Goal: Task Accomplishment & Management: Use online tool/utility

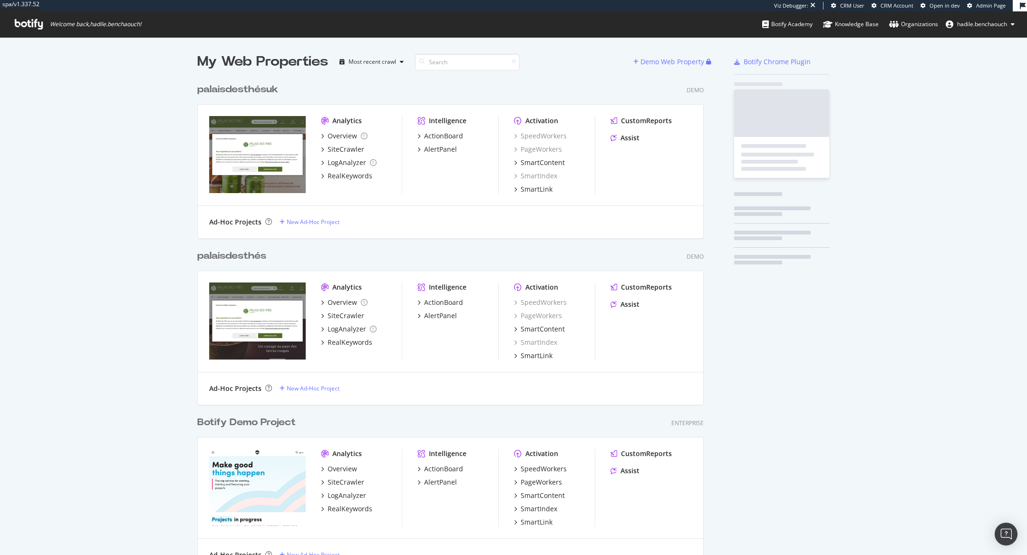
scroll to position [10689, 503]
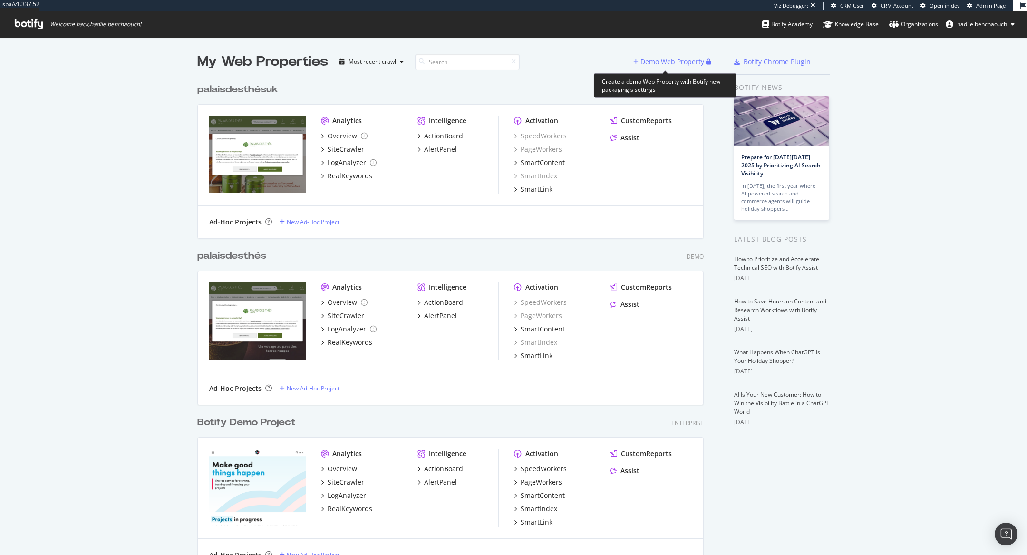
click at [661, 64] on div "Demo Web Property" at bounding box center [672, 62] width 64 height 10
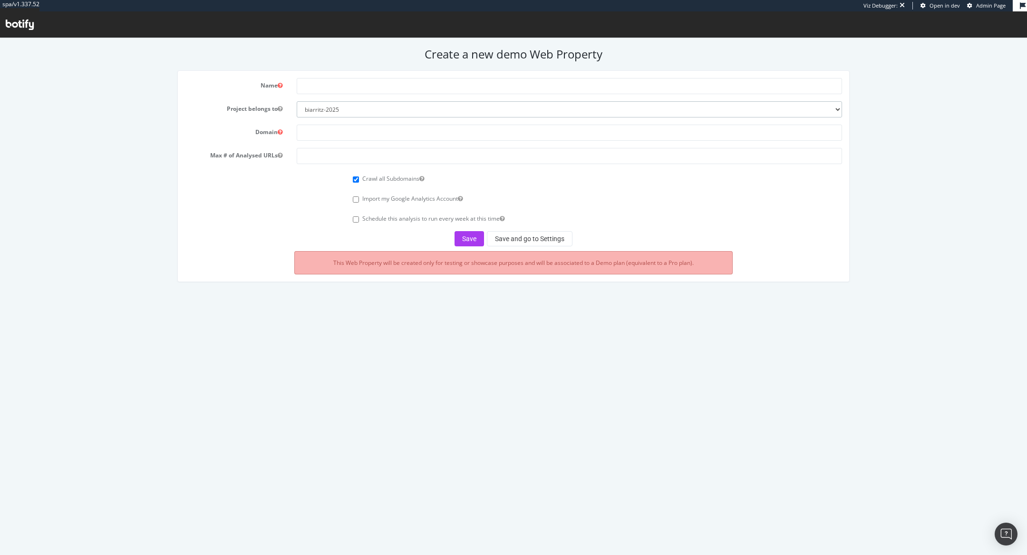
click at [557, 110] on select "biarritz-2025 all4customer beiersdorf superbet nestle esteelauder ennismore tes…" at bounding box center [569, 109] width 545 height 16
select select "32306"
click at [297, 101] on select "biarritz-2025 all4customer beiersdorf superbet nestle esteelauder ennismore tes…" at bounding box center [569, 109] width 545 height 16
click at [518, 116] on select "biarritz-2025 all4customer beiersdorf superbet nestle esteelauder ennismore tes…" at bounding box center [569, 109] width 545 height 16
click at [372, 138] on input "text" at bounding box center [569, 133] width 545 height 16
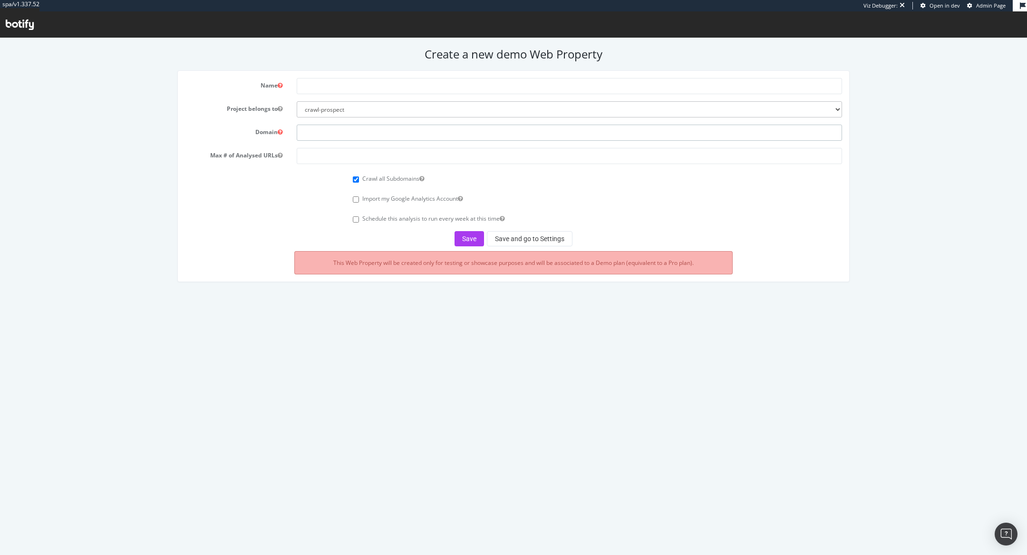
paste input "https://vinylcollector.store/"
drag, startPoint x: 321, startPoint y: 134, endPoint x: 280, endPoint y: 134, distance: 40.9
click at [280, 134] on div "Domain https://vinylcollector.store/" at bounding box center [514, 133] width 672 height 16
click at [305, 156] on input "number" at bounding box center [569, 156] width 545 height 16
click at [377, 135] on input "vinylcollector.store/" at bounding box center [569, 133] width 545 height 16
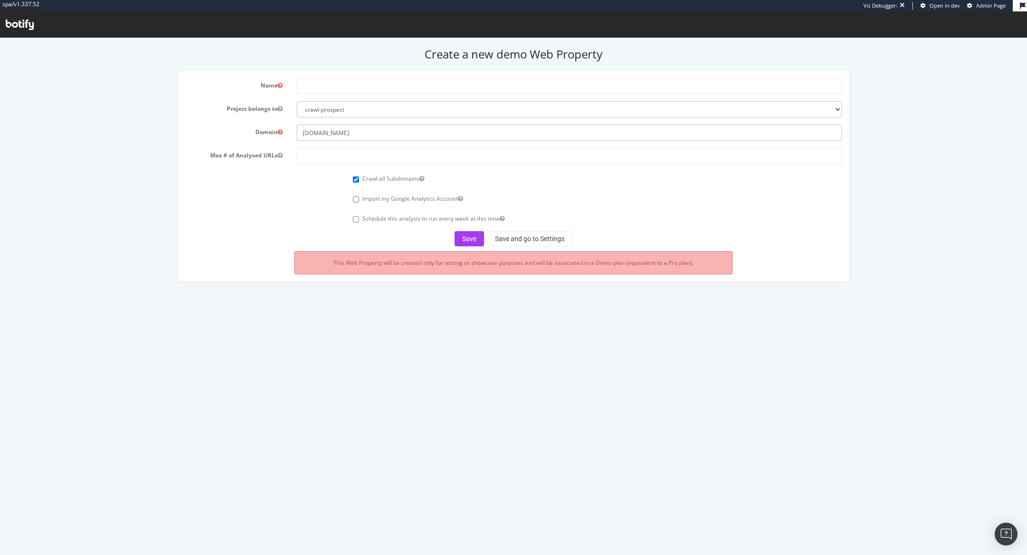
type input "[DOMAIN_NAME]"
click at [310, 153] on input "number" at bounding box center [569, 156] width 545 height 16
type input "100000"
click at [322, 80] on input "text" at bounding box center [569, 86] width 545 height 16
click at [239, 193] on div "Import my Google Analytics Account" at bounding box center [514, 197] width 672 height 13
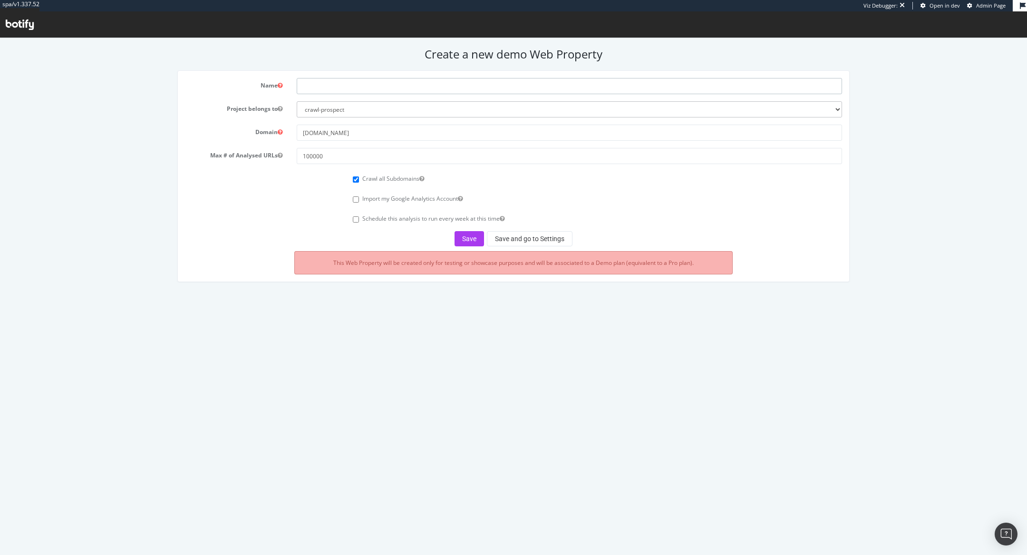
click at [330, 88] on input "text" at bounding box center [569, 86] width 545 height 16
type input "v"
click at [328, 126] on input "[DOMAIN_NAME]" at bounding box center [569, 133] width 545 height 16
drag, startPoint x: 335, startPoint y: 129, endPoint x: 301, endPoint y: 129, distance: 33.8
click at [301, 129] on input "[DOMAIN_NAME]" at bounding box center [569, 133] width 545 height 16
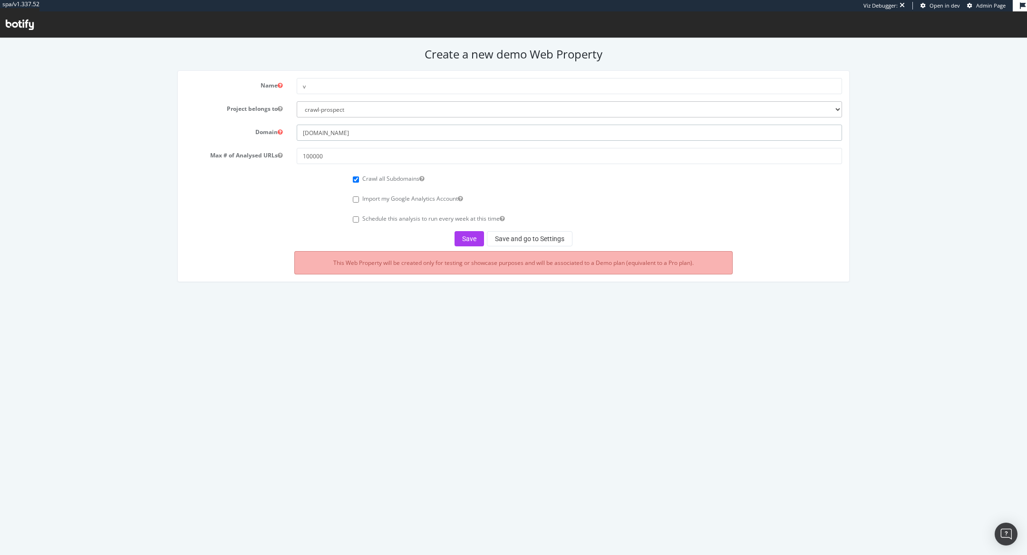
click at [367, 134] on input "[DOMAIN_NAME]" at bounding box center [569, 133] width 545 height 16
drag, startPoint x: 370, startPoint y: 134, endPoint x: 240, endPoint y: 129, distance: 130.3
click at [240, 129] on div "Domain vinylcollector.store" at bounding box center [514, 133] width 672 height 16
click at [312, 85] on input "v" at bounding box center [569, 86] width 545 height 16
paste input "[DOMAIN_NAME]"
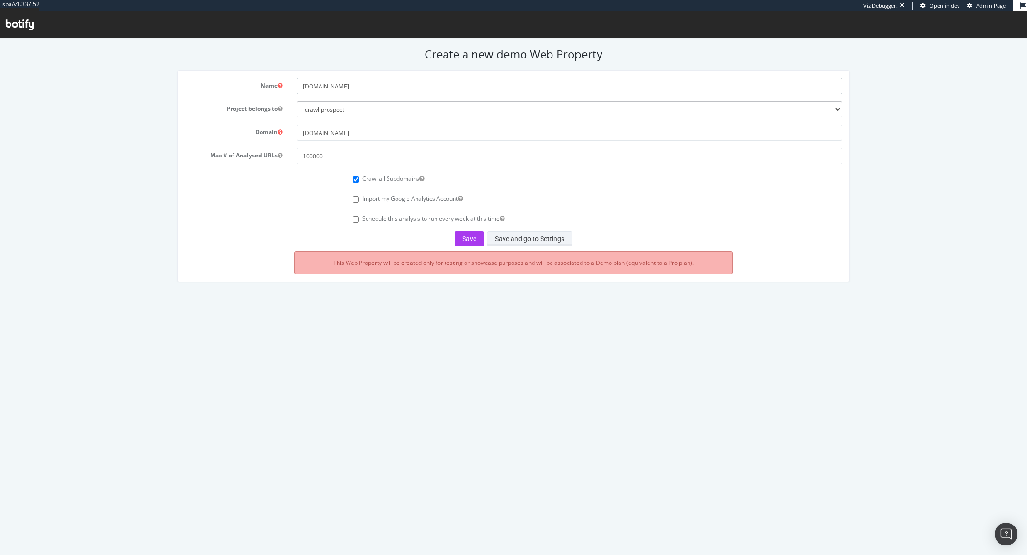
type input "[DOMAIN_NAME]"
click at [505, 243] on button "Save and go to Settings" at bounding box center [530, 238] width 86 height 15
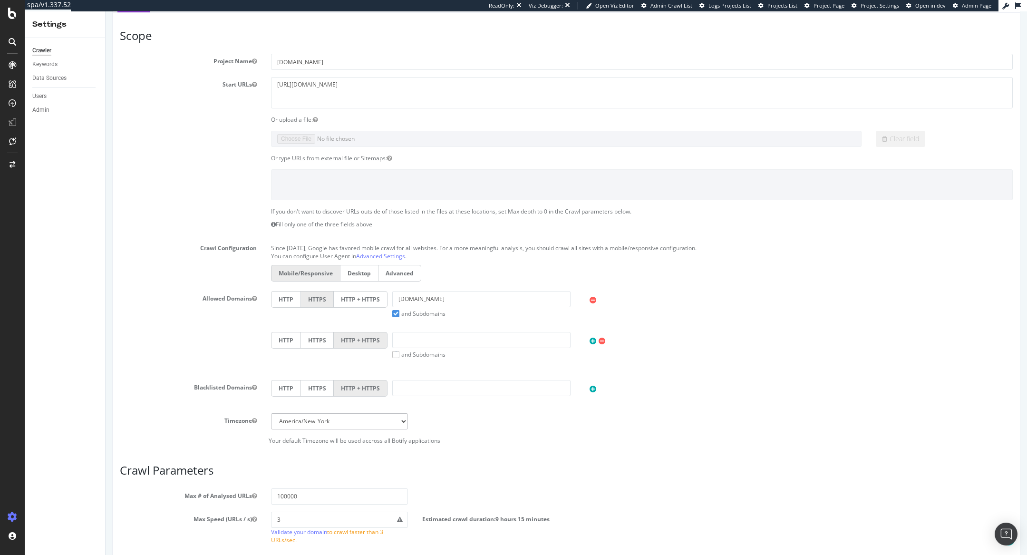
scroll to position [179, 0]
click at [346, 294] on label "HTTP + HTTPS" at bounding box center [361, 297] width 54 height 17
click at [106, 11] on input "HTTP + HTTPS" at bounding box center [106, 11] width 0 height 0
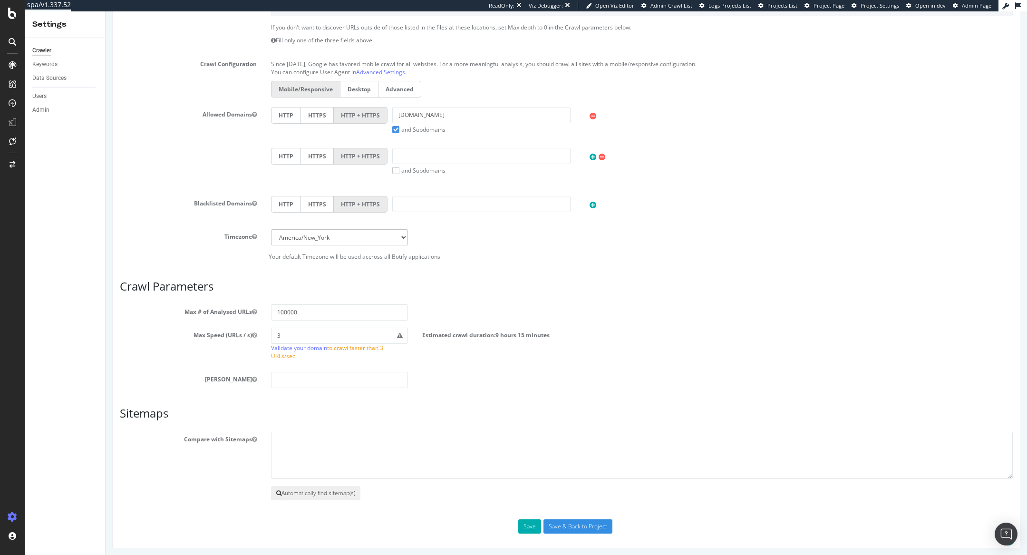
click at [322, 487] on button "Automatically find sitemap(s)" at bounding box center [315, 493] width 89 height 14
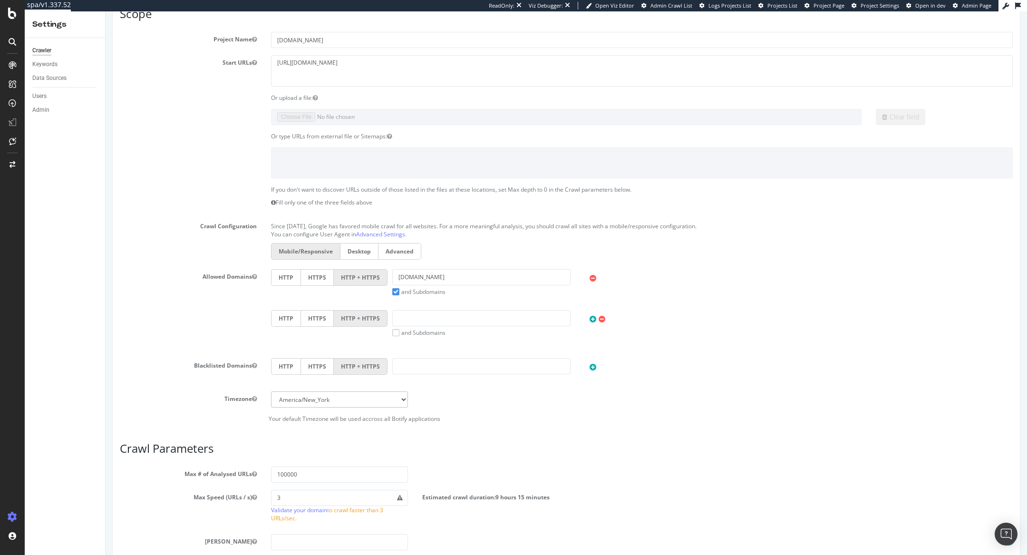
scroll to position [0, 0]
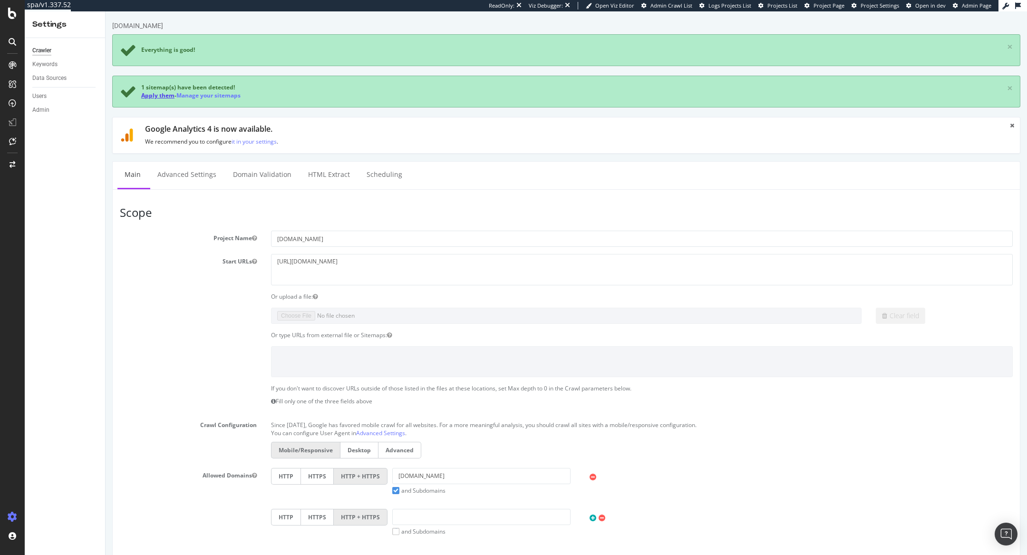
click at [160, 94] on link "Apply them" at bounding box center [157, 95] width 33 height 8
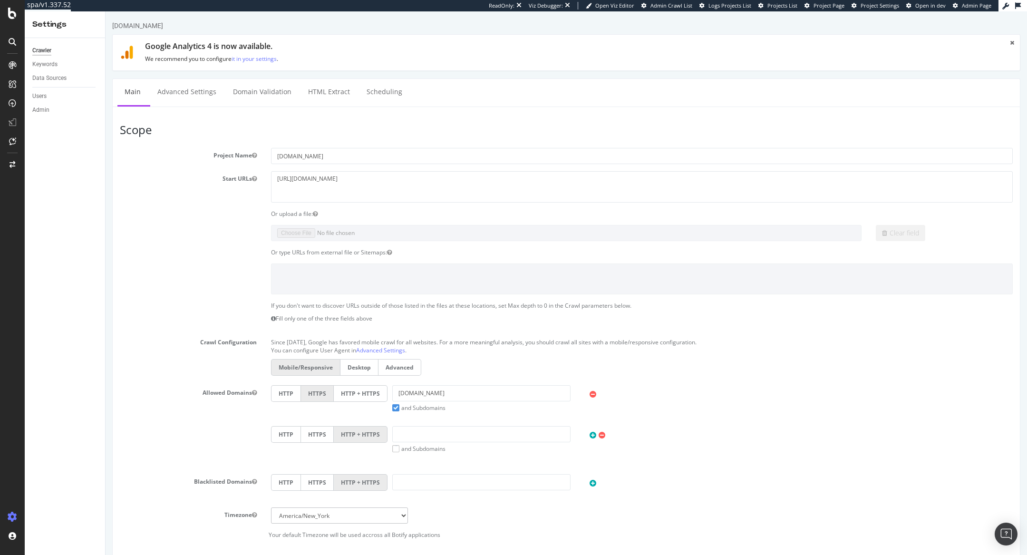
scroll to position [278, 0]
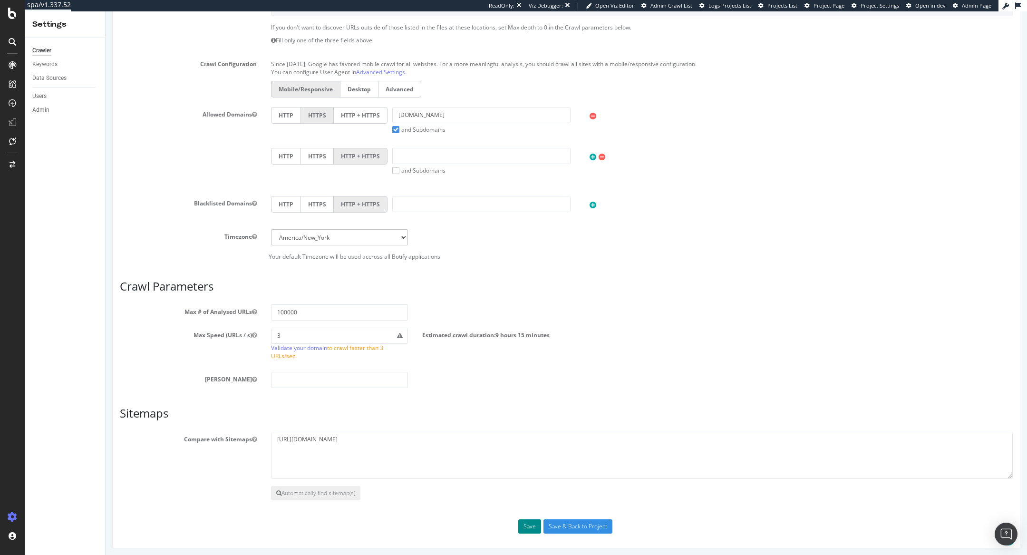
click at [518, 523] on button "Save" at bounding box center [529, 526] width 23 height 14
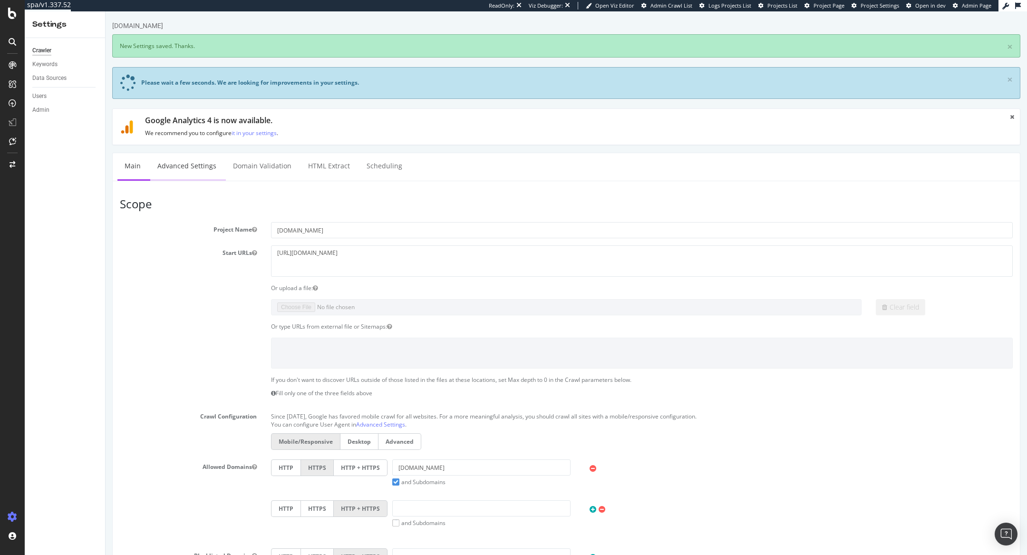
click at [177, 159] on link "Advanced Settings" at bounding box center [186, 166] width 73 height 26
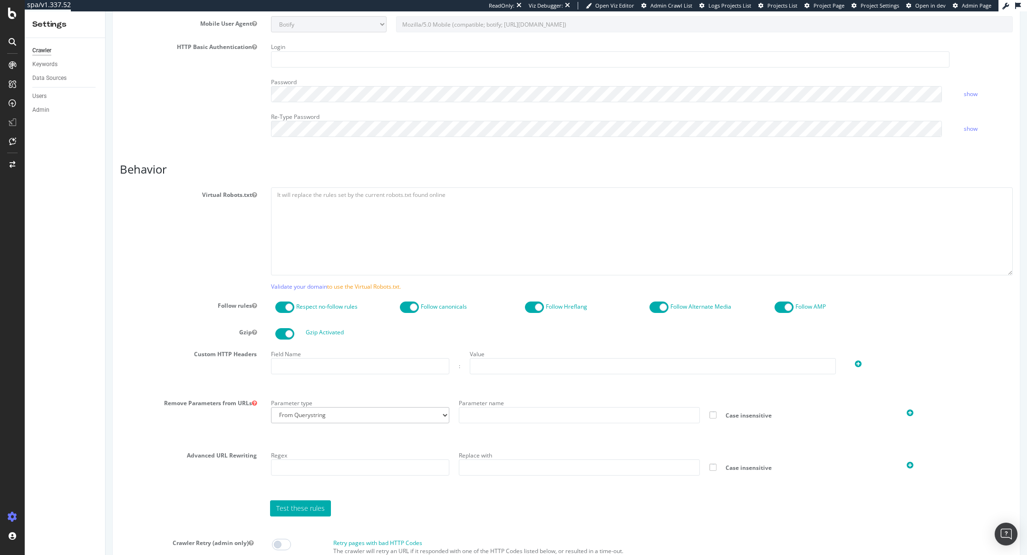
scroll to position [607, 0]
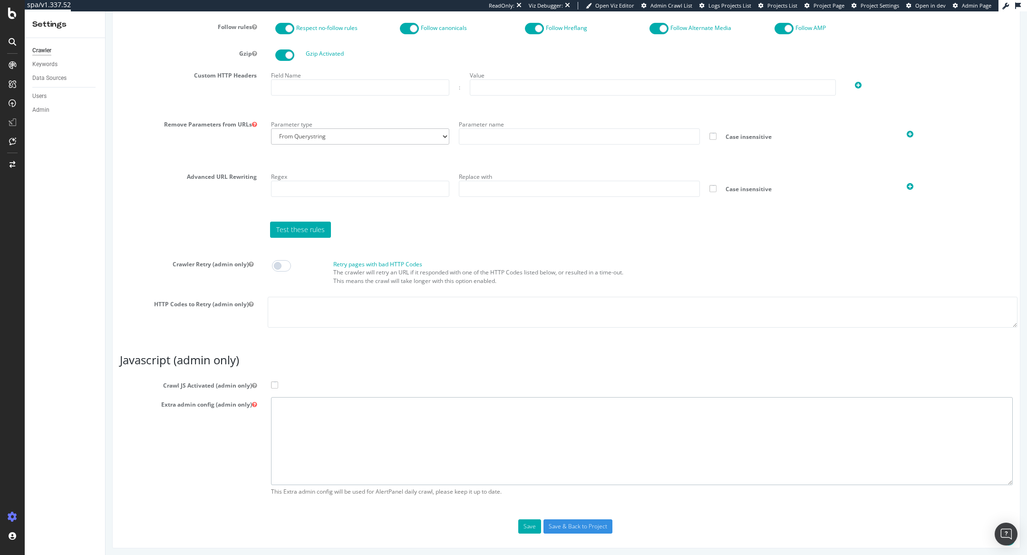
click at [326, 406] on textarea at bounding box center [642, 441] width 742 height 88
paste textarea "{ "flags": [ "cube" ], "beta": { "pap_mini_rules": [ "+* #everything else" ] } }"
type textarea "{ "flags": [ "cube" ], "beta": { "pap_mini_rules": [ "+* #everything else" ] } }"
click at [271, 383] on span at bounding box center [274, 384] width 7 height 7
click at [106, 11] on input "Crawl JS Activated (admin only)" at bounding box center [106, 11] width 0 height 0
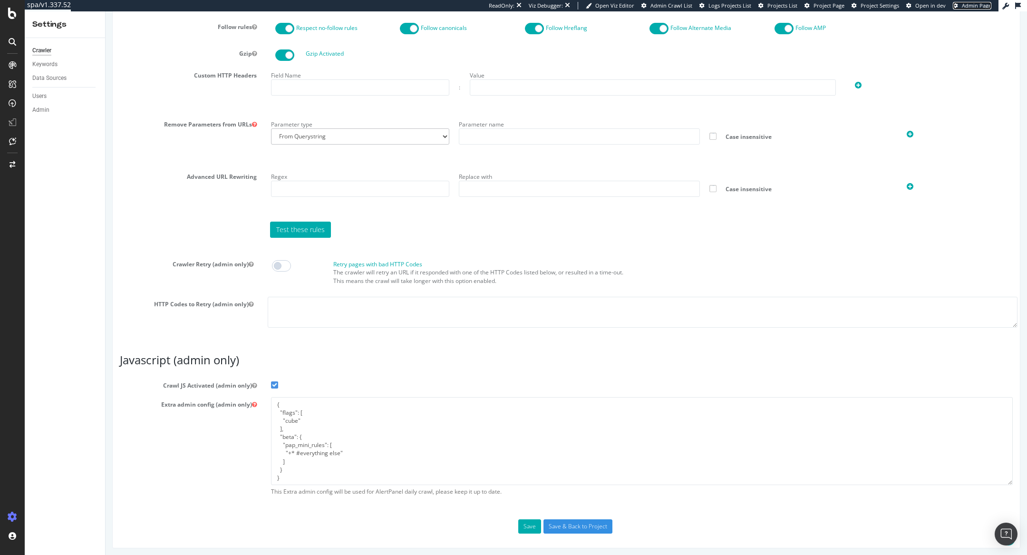
click at [969, 6] on span "Admin Page" at bounding box center [976, 5] width 29 height 7
click at [565, 521] on input "Save & Back to Project" at bounding box center [577, 526] width 69 height 14
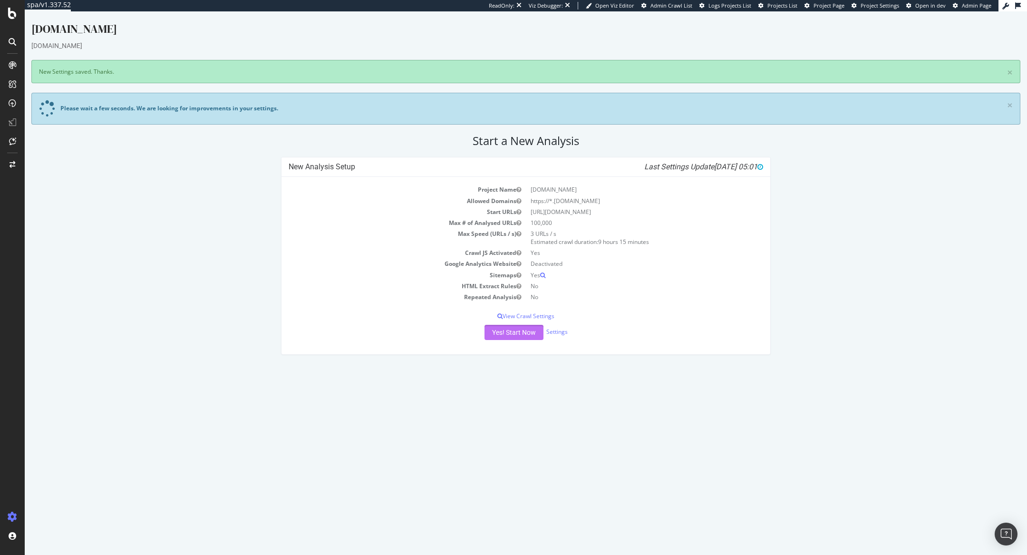
click at [515, 325] on button "Yes! Start Now" at bounding box center [513, 332] width 59 height 15
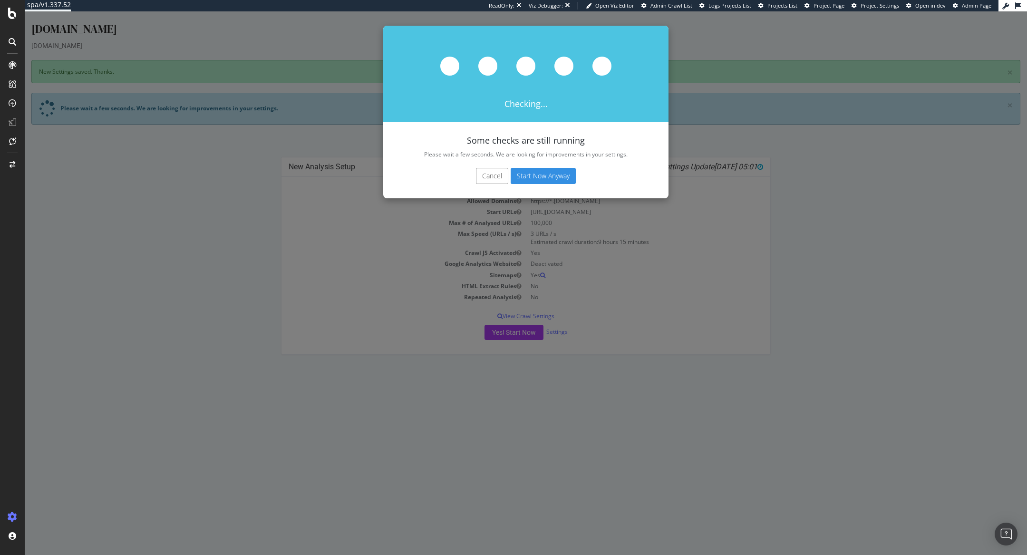
click at [557, 177] on button "Start Now Anyway" at bounding box center [543, 176] width 65 height 16
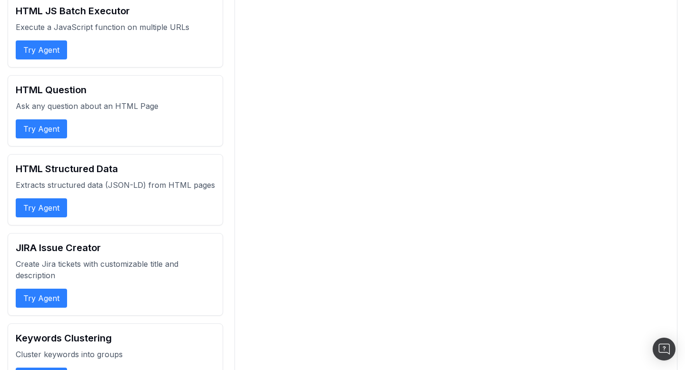
scroll to position [2653, 0]
